Goal: Book appointment/travel/reservation

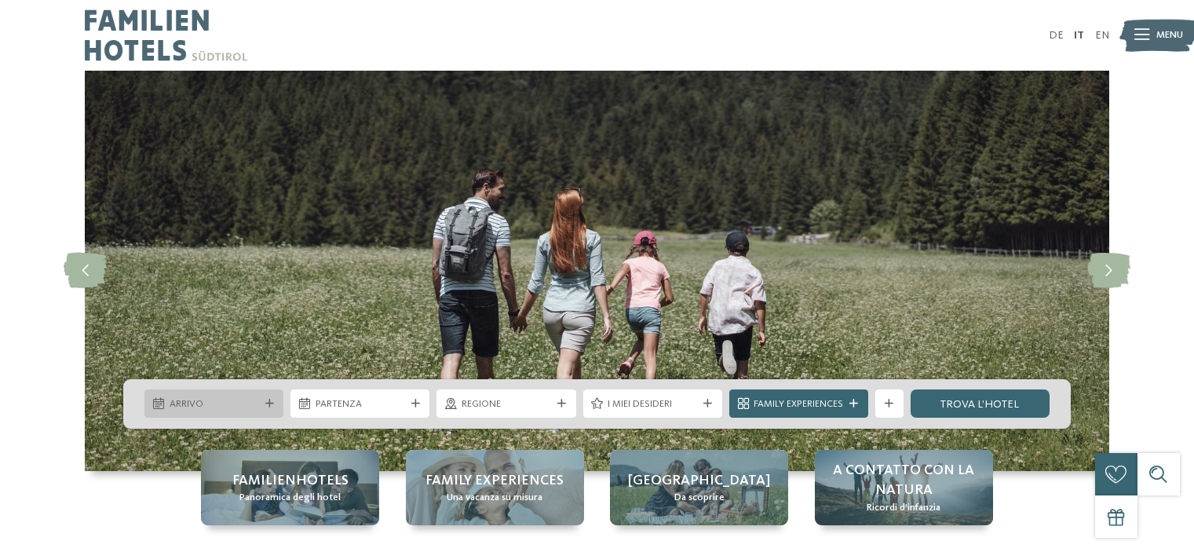
click at [274, 402] on div at bounding box center [269, 403] width 14 height 9
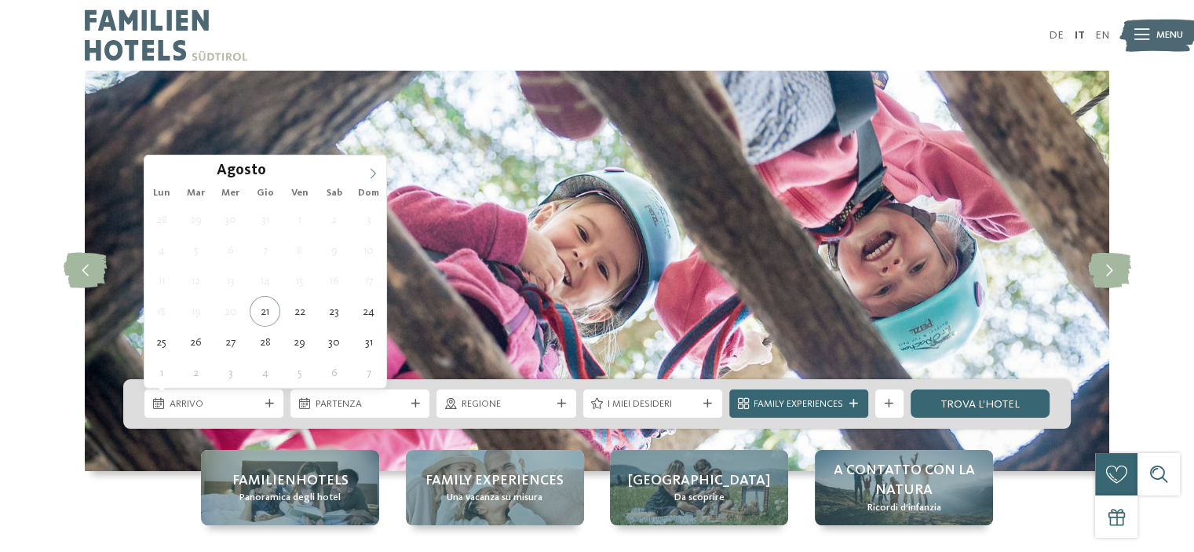
click at [372, 170] on icon at bounding box center [372, 173] width 11 height 11
click at [372, 170] on icon at bounding box center [372, 174] width 5 height 10
click at [375, 169] on icon at bounding box center [372, 173] width 11 height 11
type input "****"
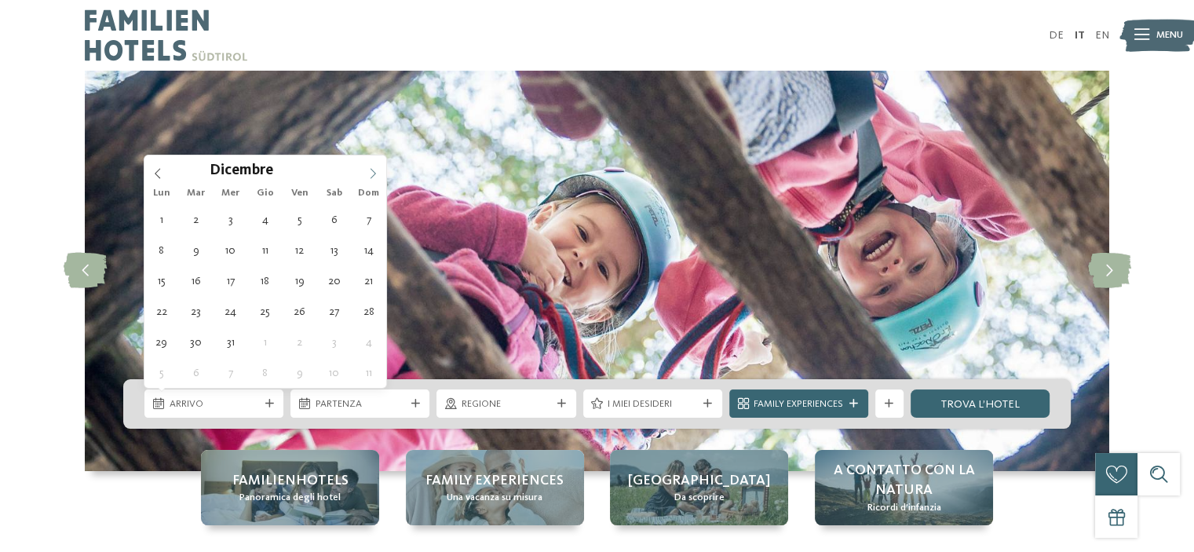
click at [375, 169] on icon at bounding box center [372, 173] width 11 height 11
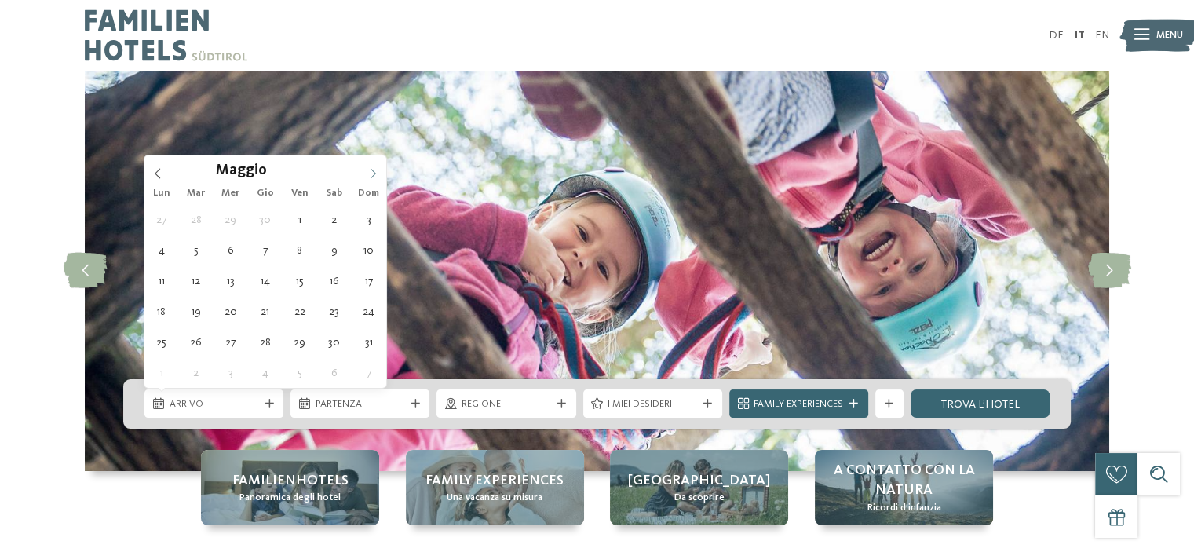
click at [375, 169] on icon at bounding box center [372, 173] width 11 height 11
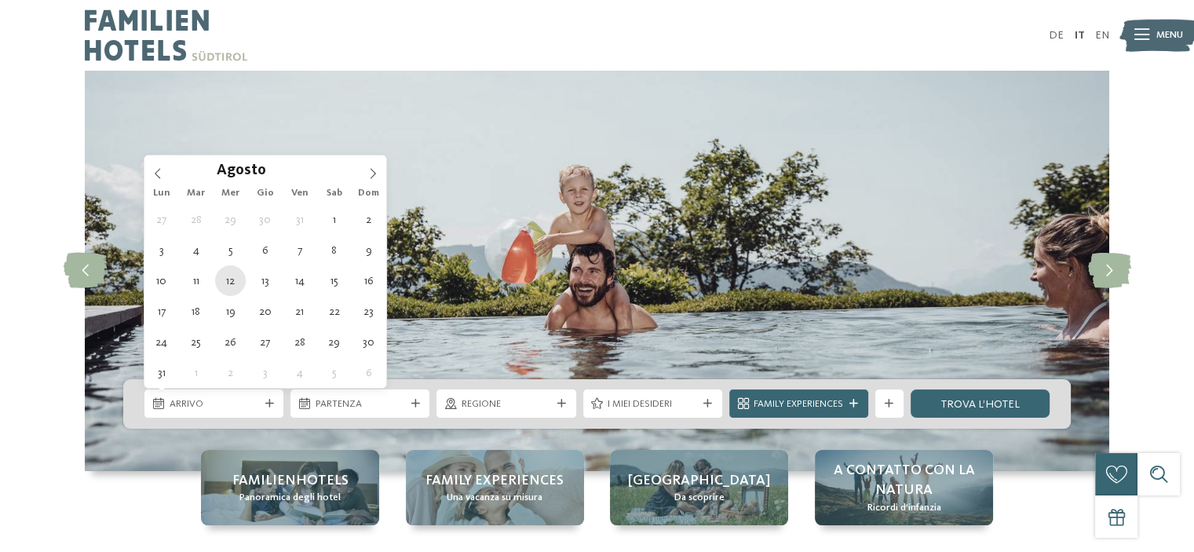
type div "12.08.2026"
type input "****"
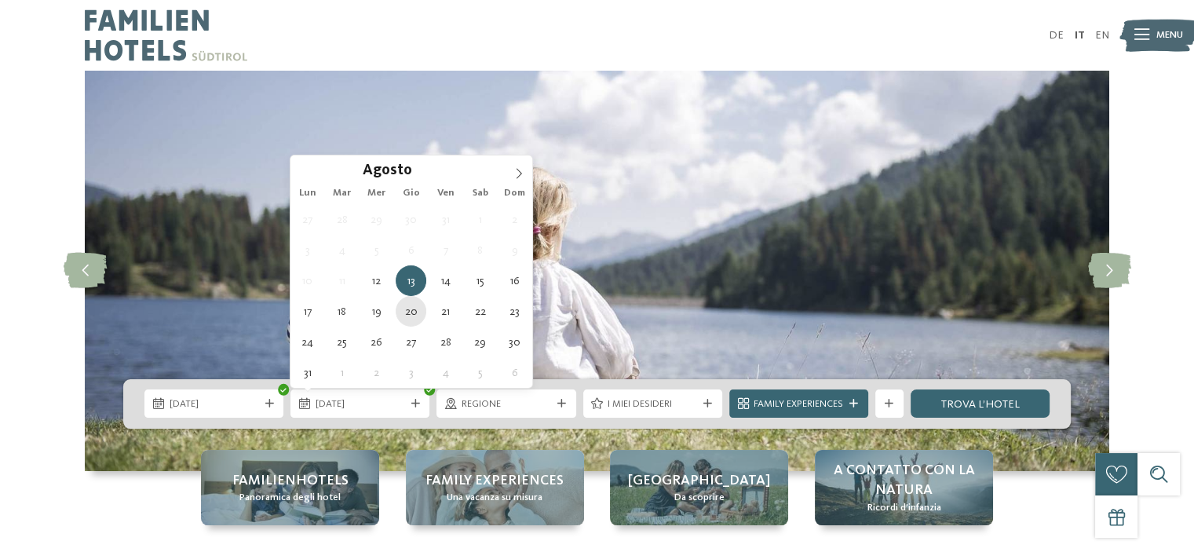
type div "20.08.2026"
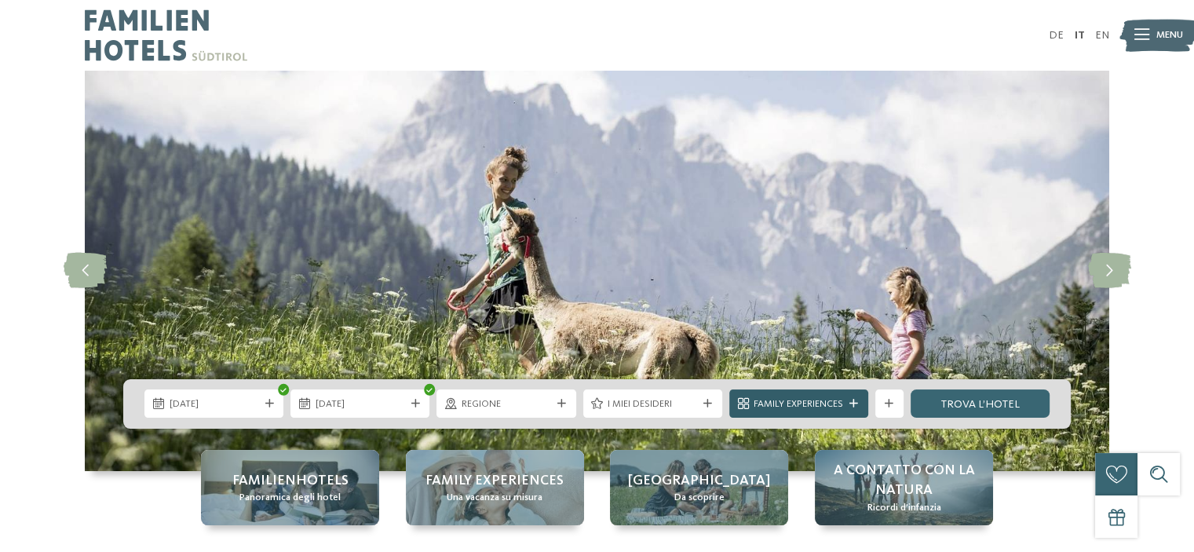
click at [806, 405] on span "Family Experiences" at bounding box center [797, 404] width 89 height 14
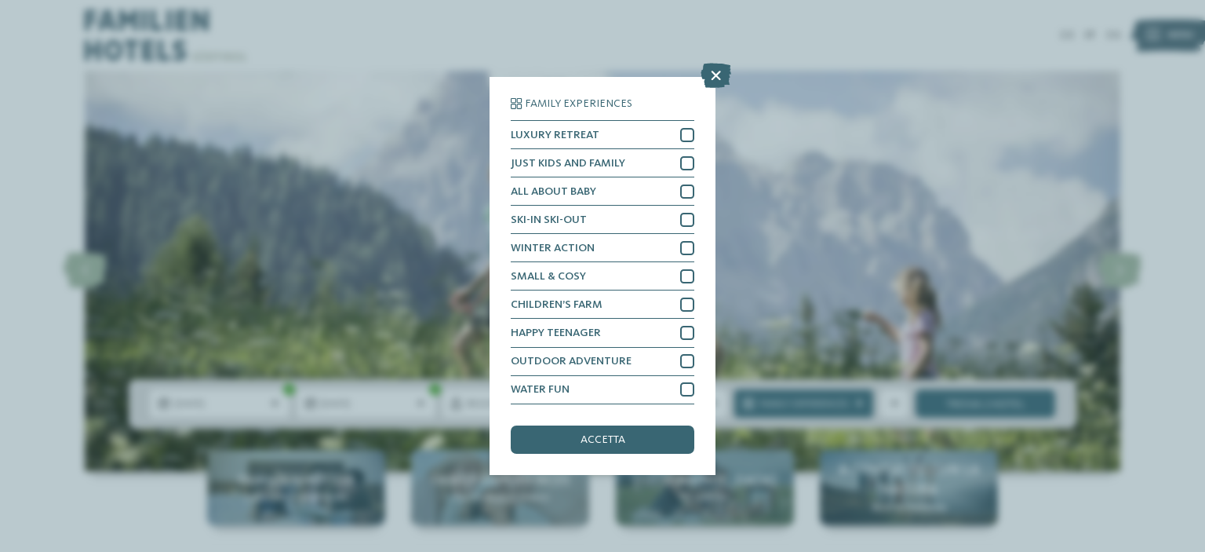
click at [627, 435] on div "accetta" at bounding box center [603, 439] width 184 height 28
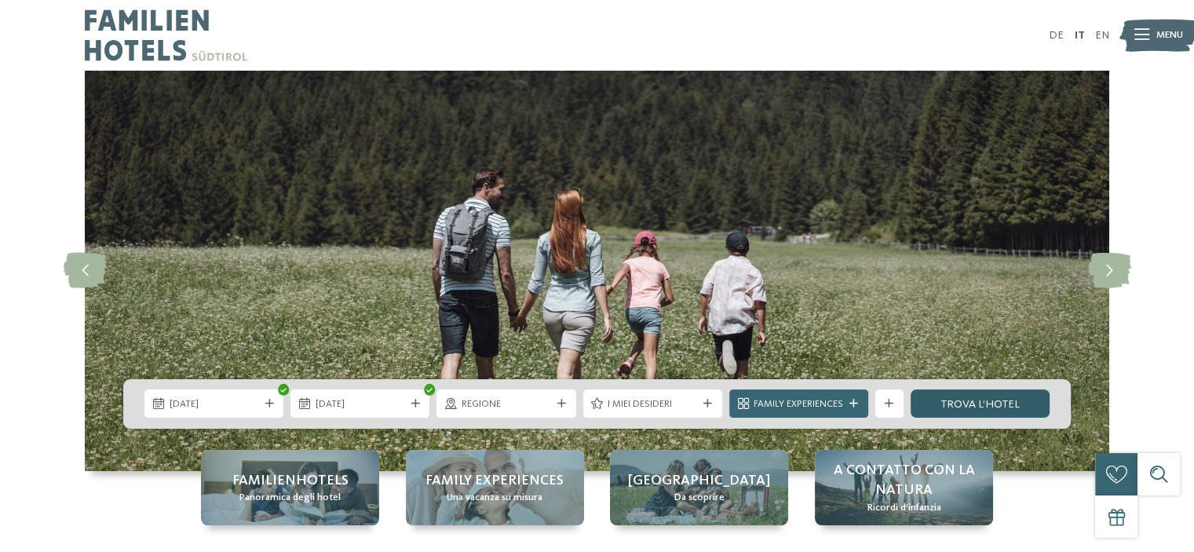
click at [972, 396] on link "trova l’hotel" at bounding box center [979, 403] width 139 height 28
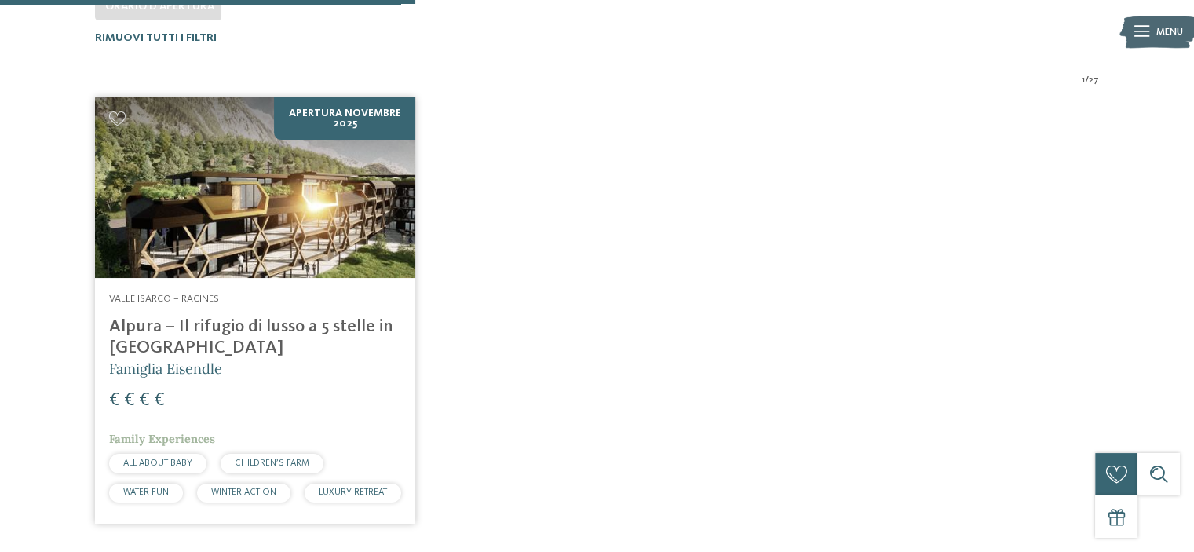
click at [252, 323] on h4 "Alpura – Il rifugio di lusso a 5 stelle in [GEOGRAPHIC_DATA]" at bounding box center [255, 337] width 292 height 42
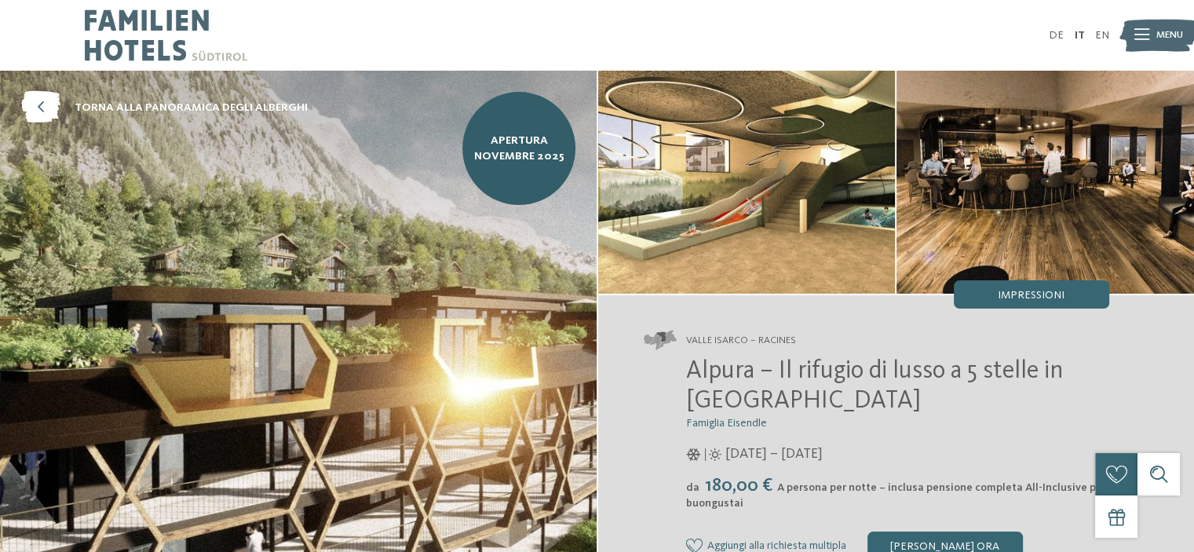
scroll to position [314, 0]
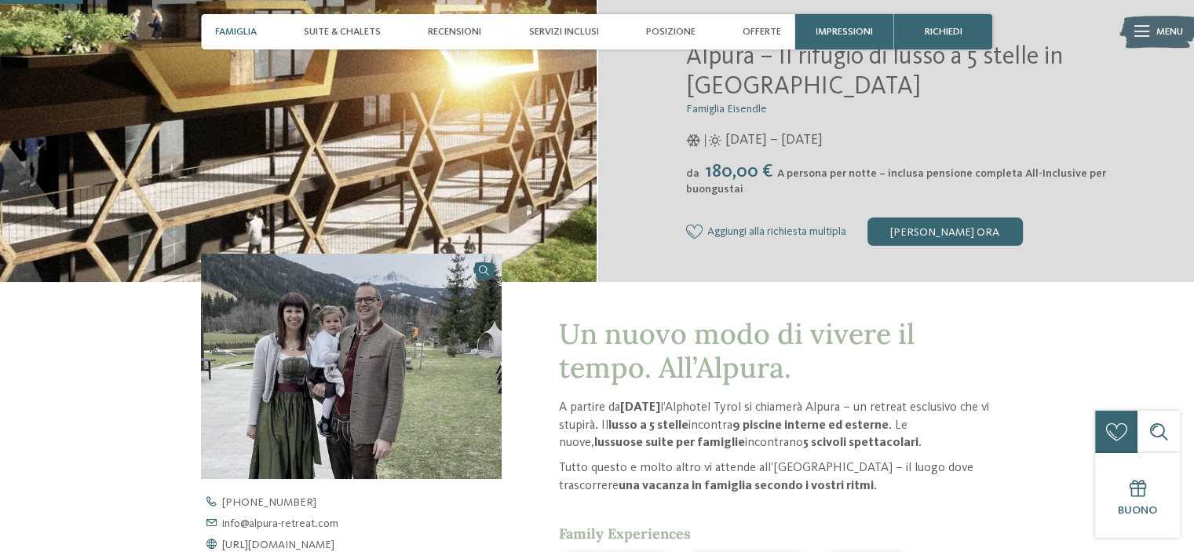
click at [230, 24] on div "Famiglia" at bounding box center [236, 31] width 56 height 35
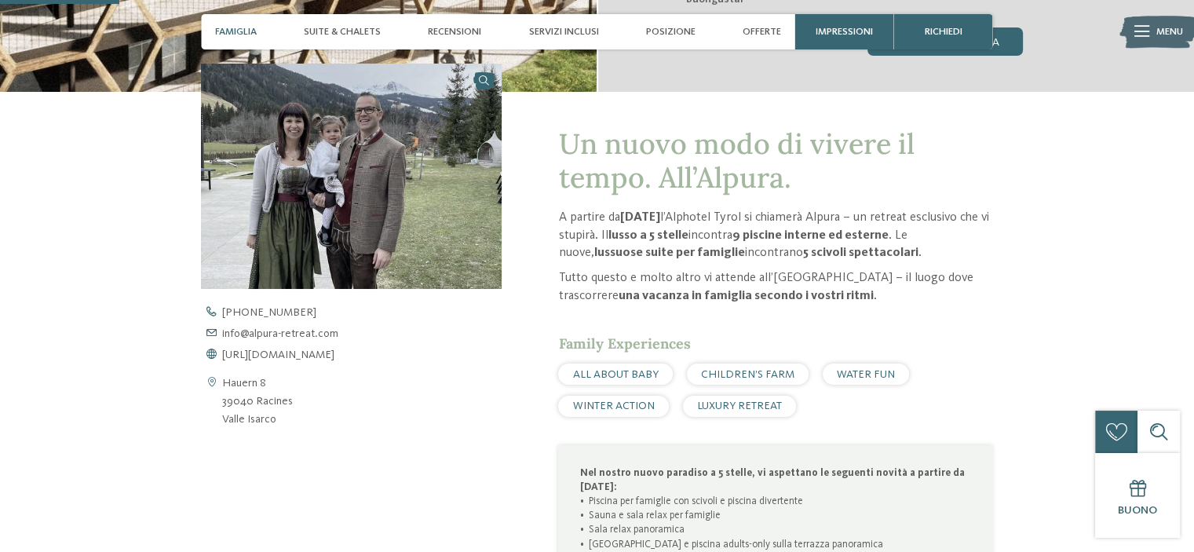
scroll to position [509, 0]
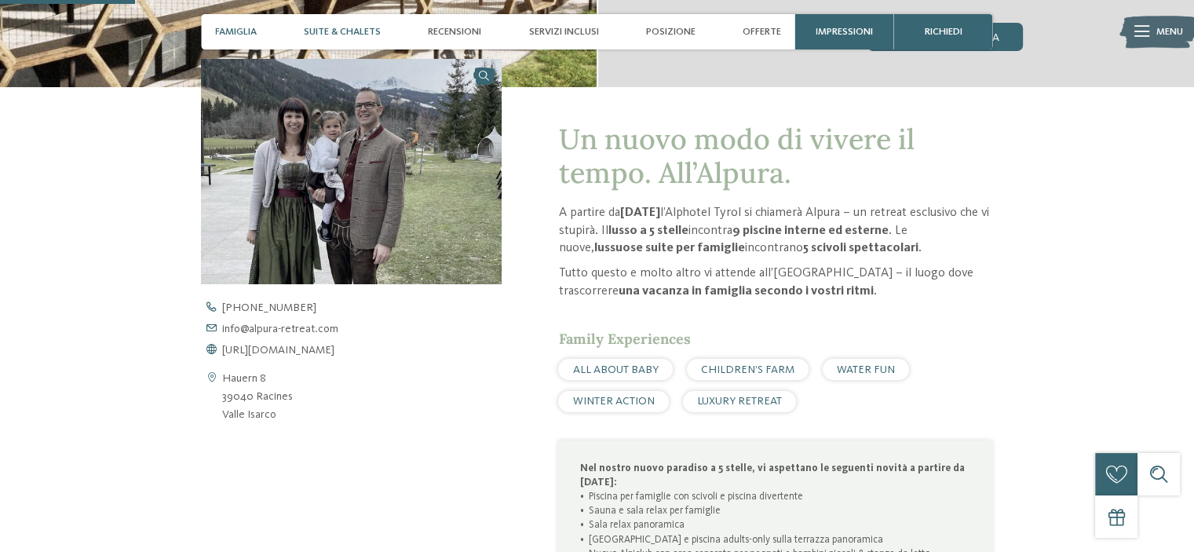
click at [327, 34] on span "Suite & Chalets" at bounding box center [342, 32] width 77 height 12
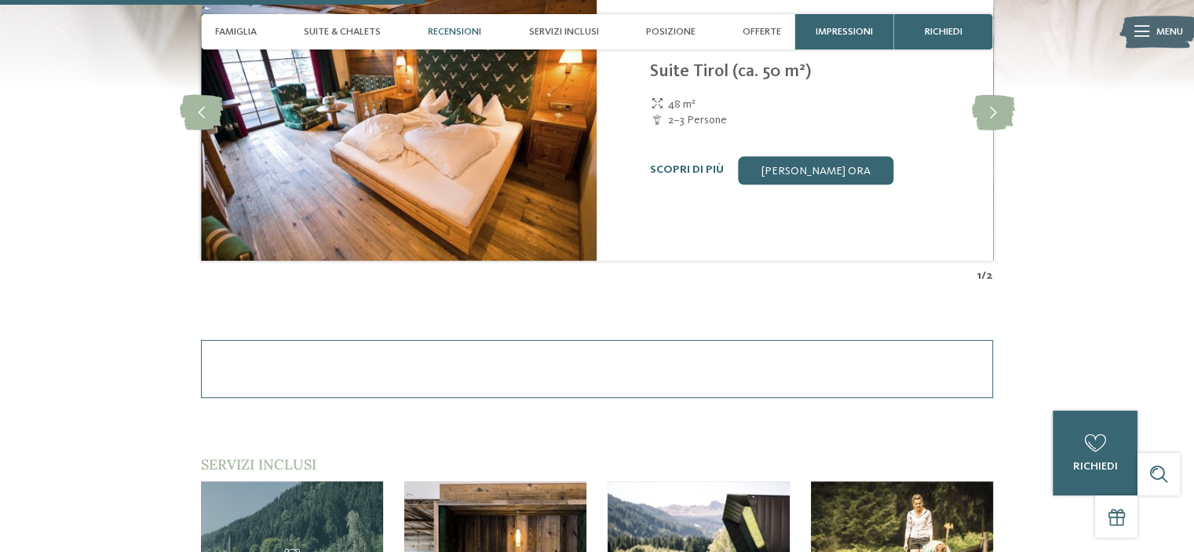
scroll to position [1909, 0]
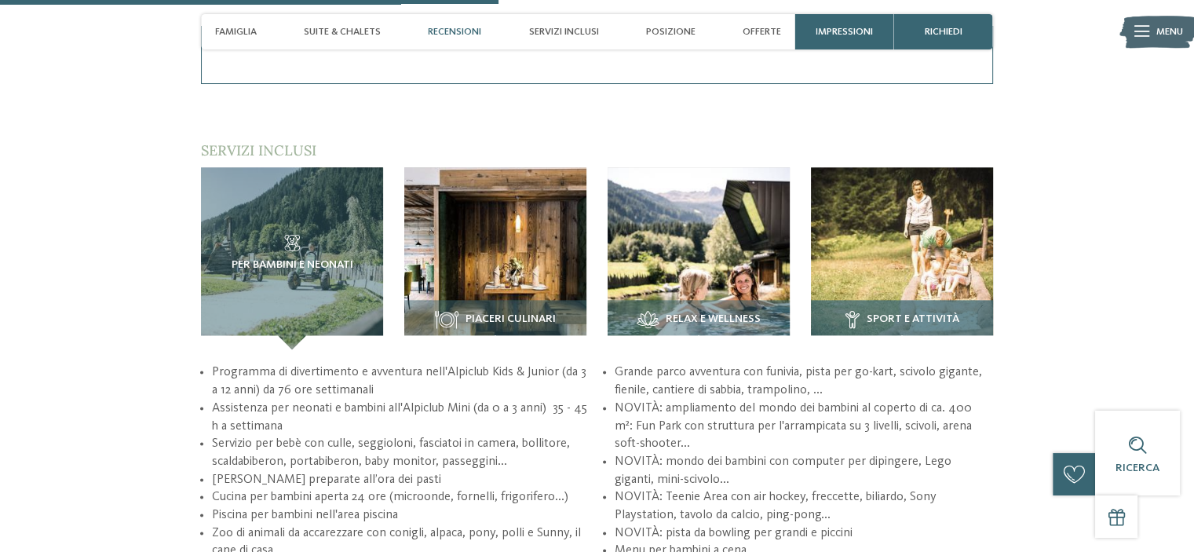
click at [926, 313] on h3 "Sport e attività" at bounding box center [902, 320] width 168 height 18
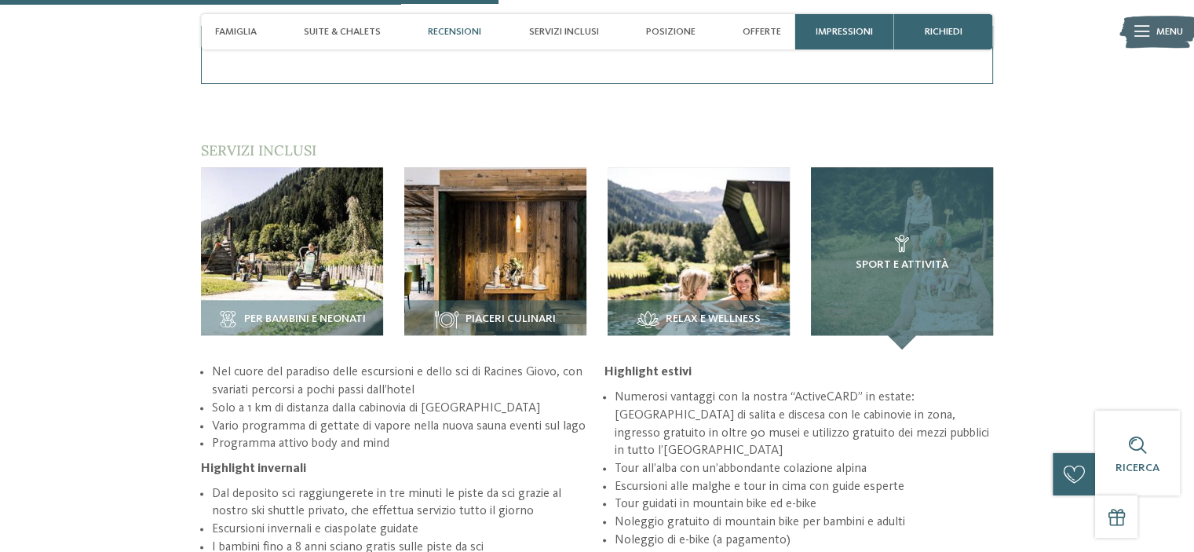
scroll to position [1988, 0]
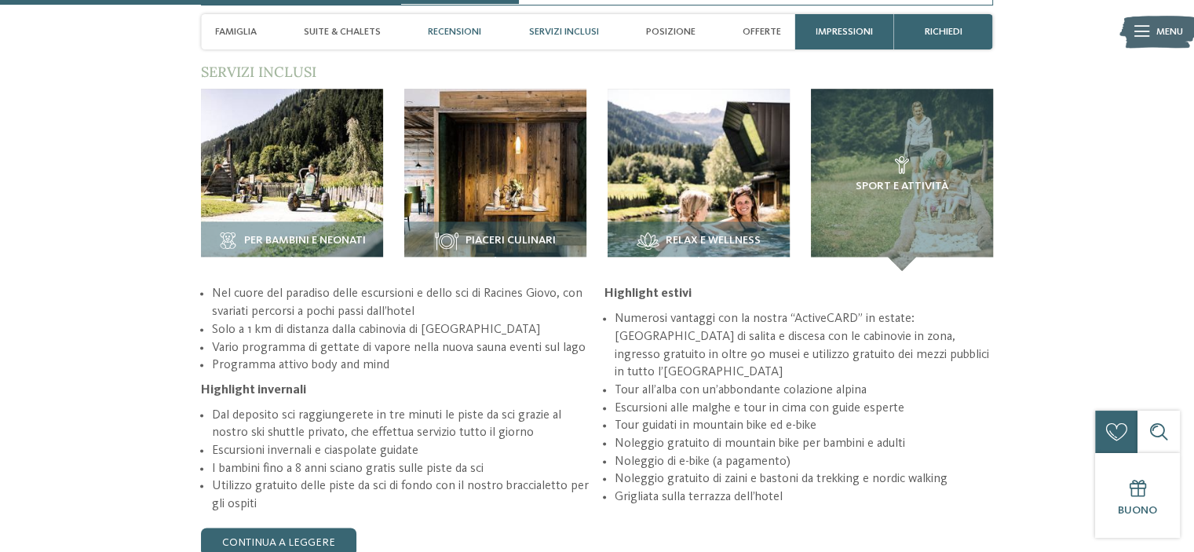
click at [578, 31] on span "Servizi inclusi" at bounding box center [563, 32] width 70 height 12
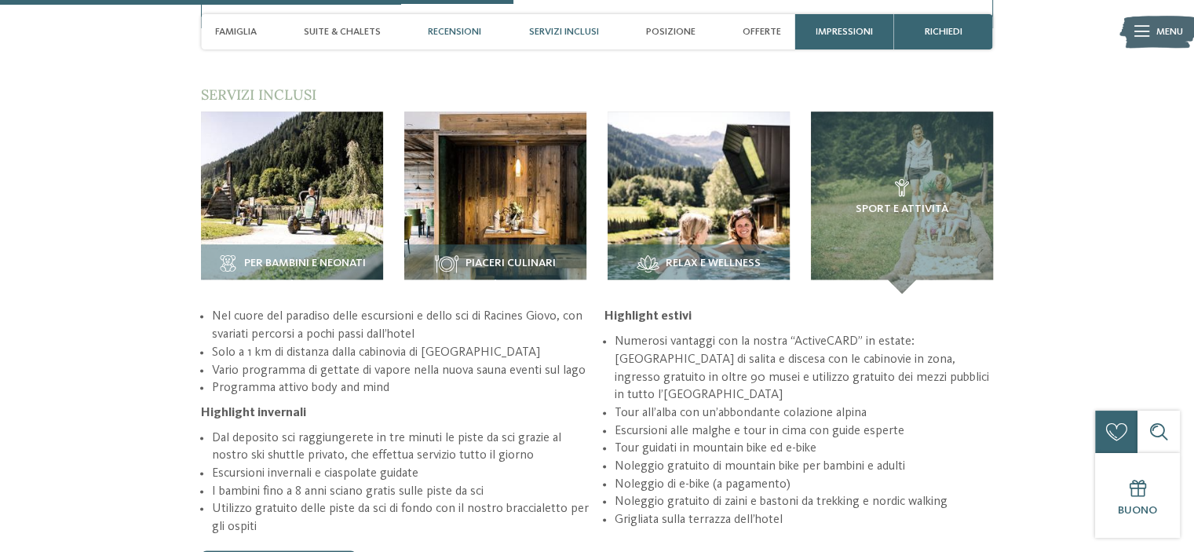
scroll to position [1965, 0]
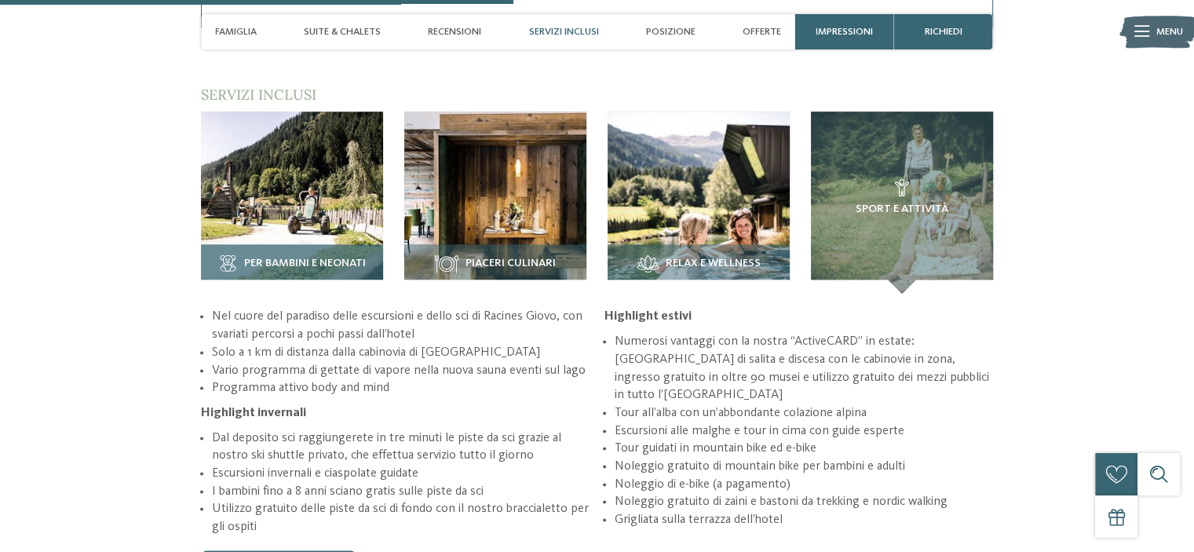
click at [314, 259] on span "Per bambini e neonati" at bounding box center [305, 263] width 122 height 13
